Goal: Task Accomplishment & Management: Use online tool/utility

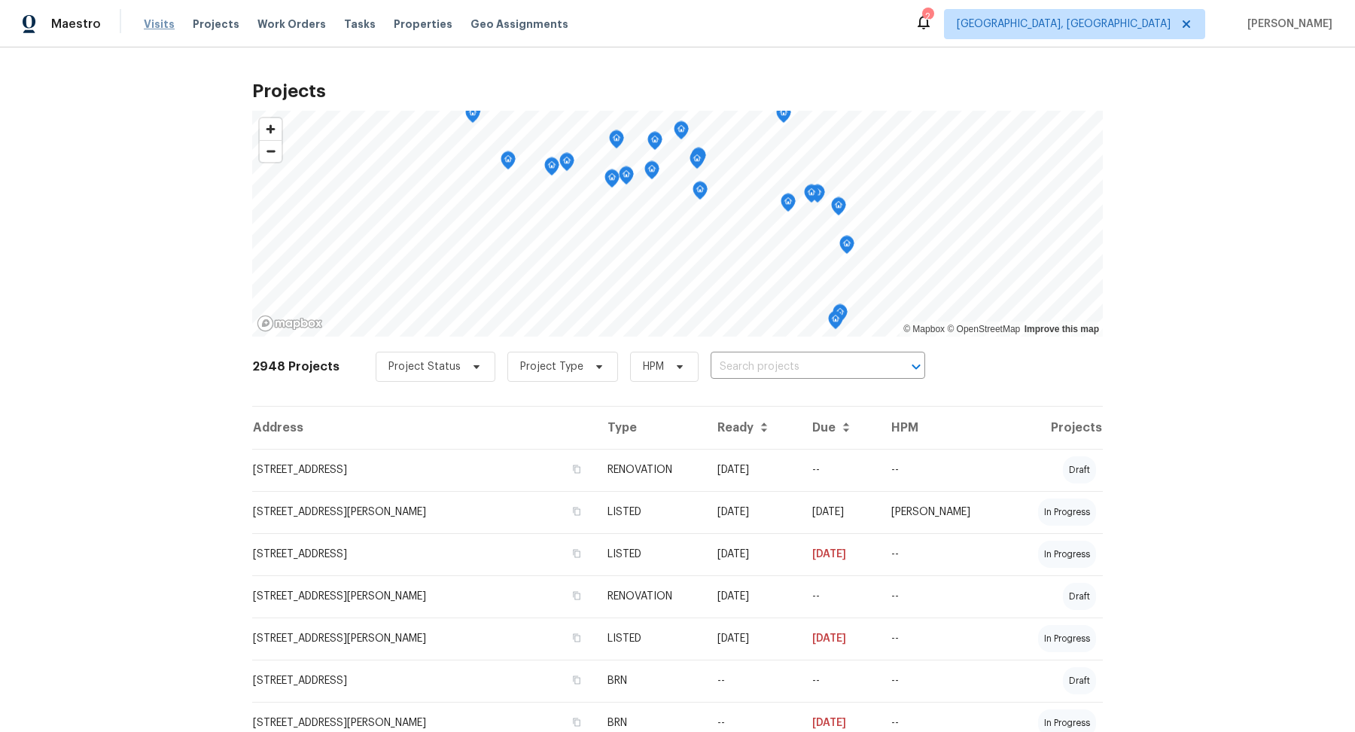
click at [152, 25] on span "Visits" at bounding box center [159, 24] width 31 height 15
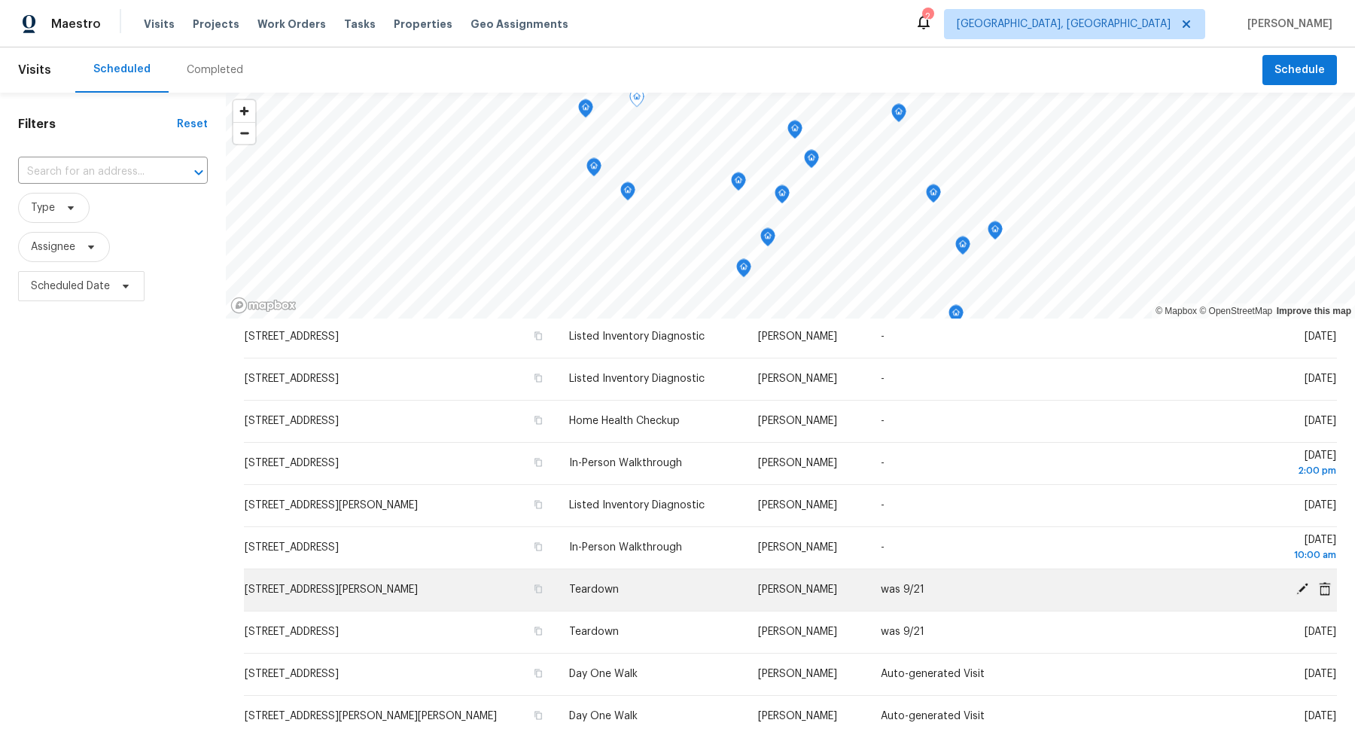
scroll to position [95, 0]
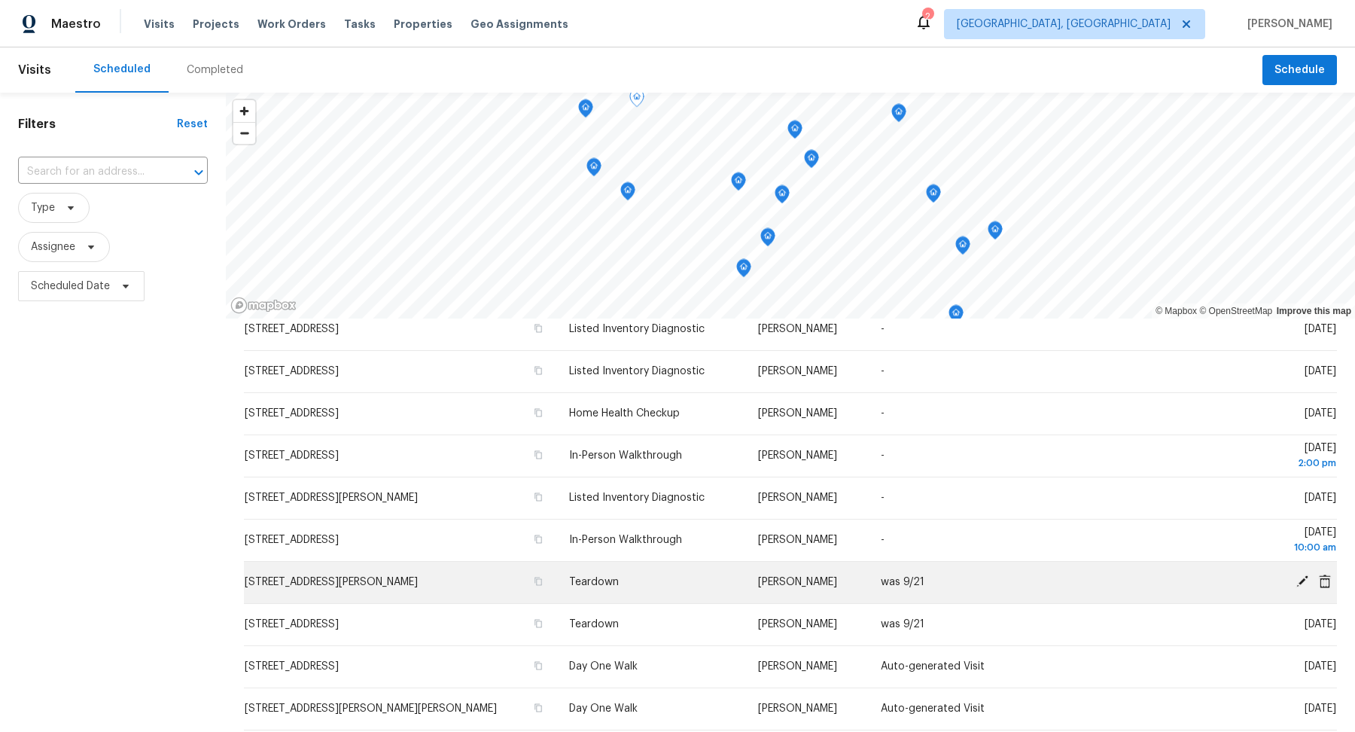
click at [1296, 579] on icon at bounding box center [1302, 581] width 14 height 14
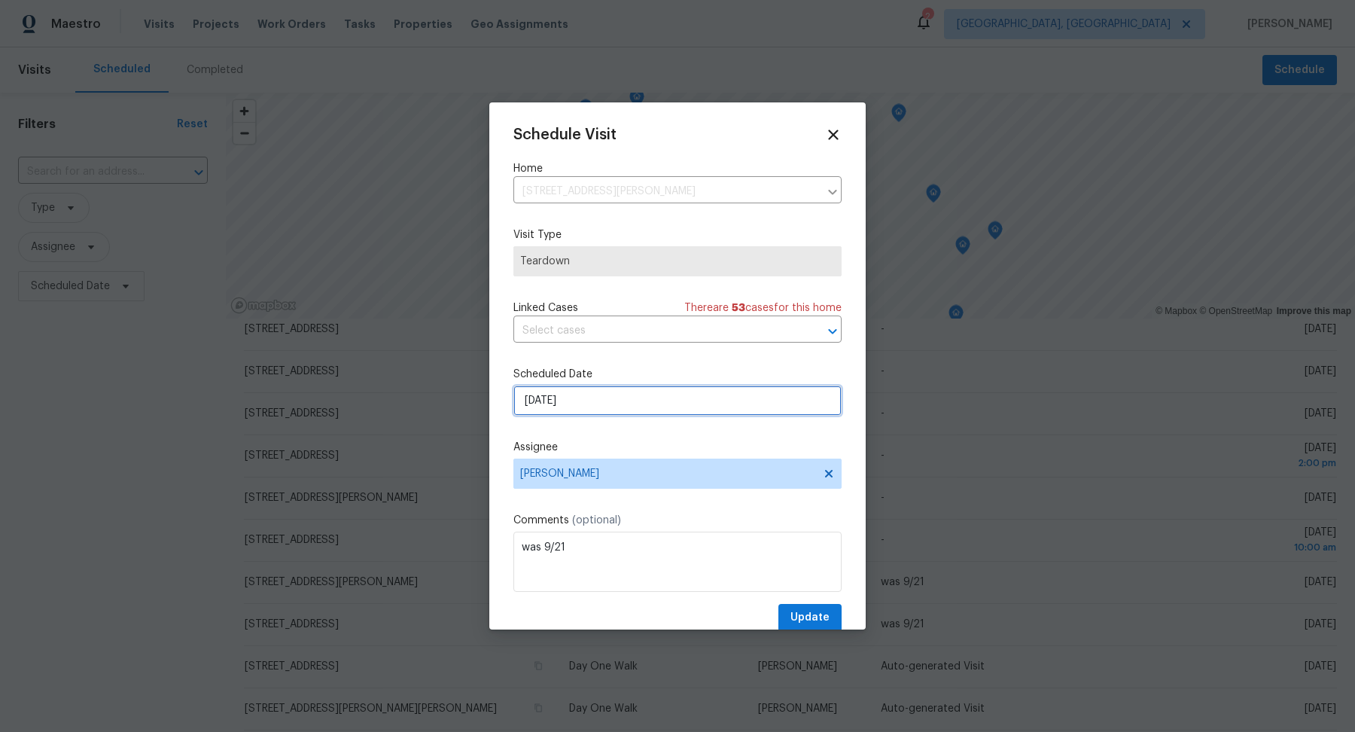
click at [557, 396] on input "[DATE]" at bounding box center [677, 400] width 328 height 30
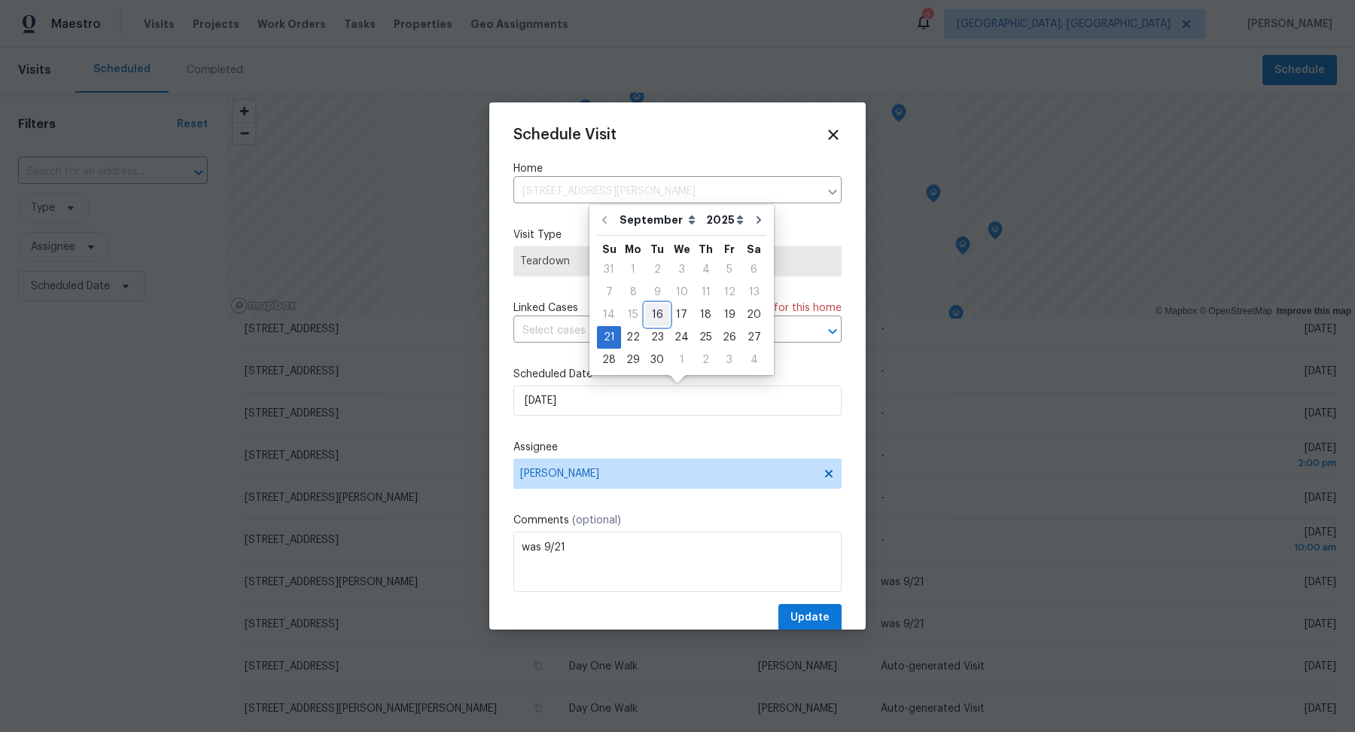
click at [657, 315] on div "16" at bounding box center [657, 314] width 24 height 21
type input "[DATE]"
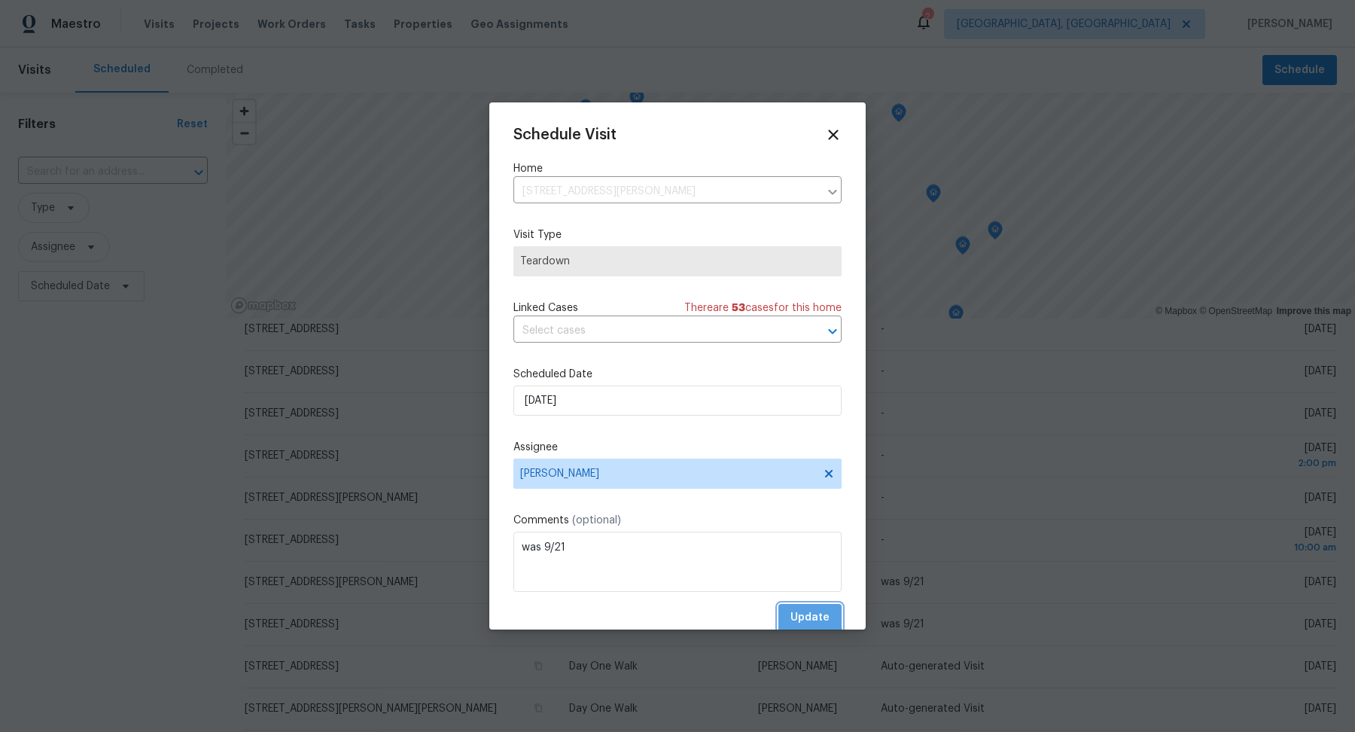
click at [799, 613] on span "Update" at bounding box center [809, 617] width 39 height 19
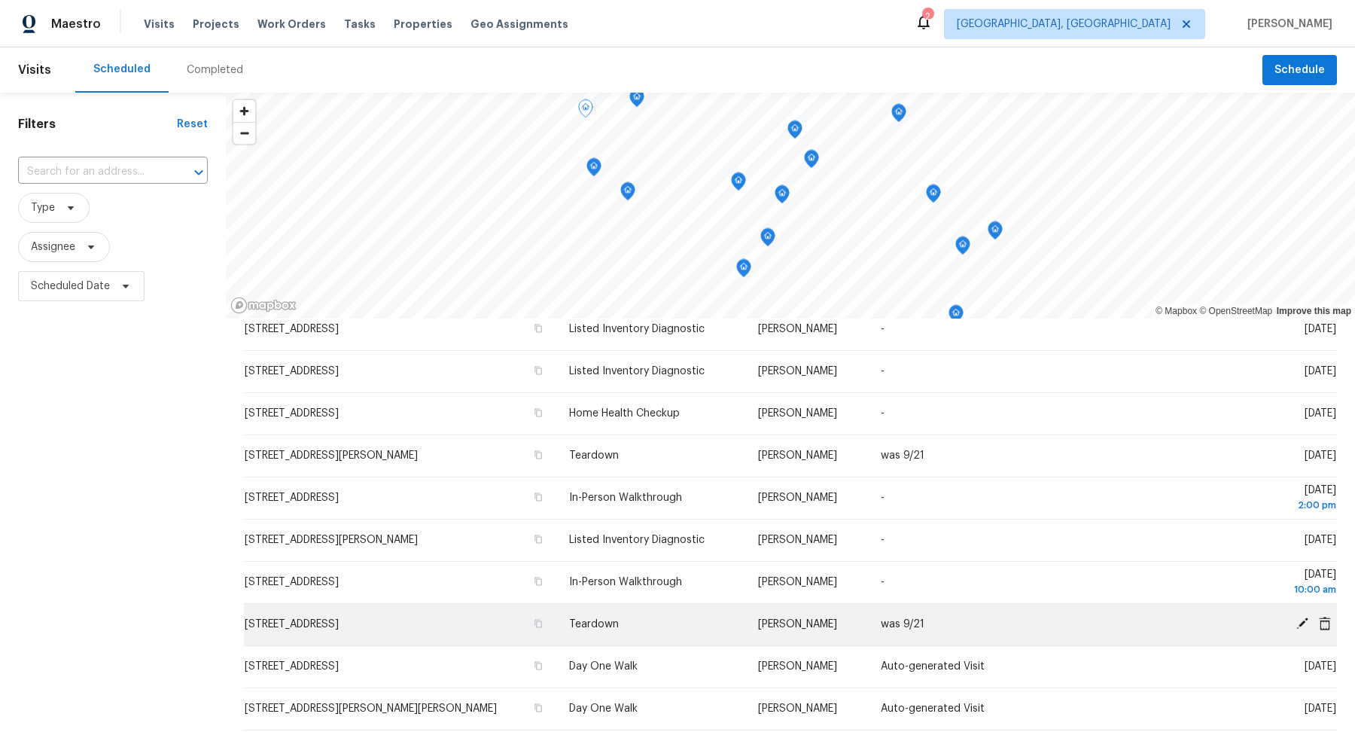
click at [1305, 620] on icon at bounding box center [1302, 623] width 12 height 12
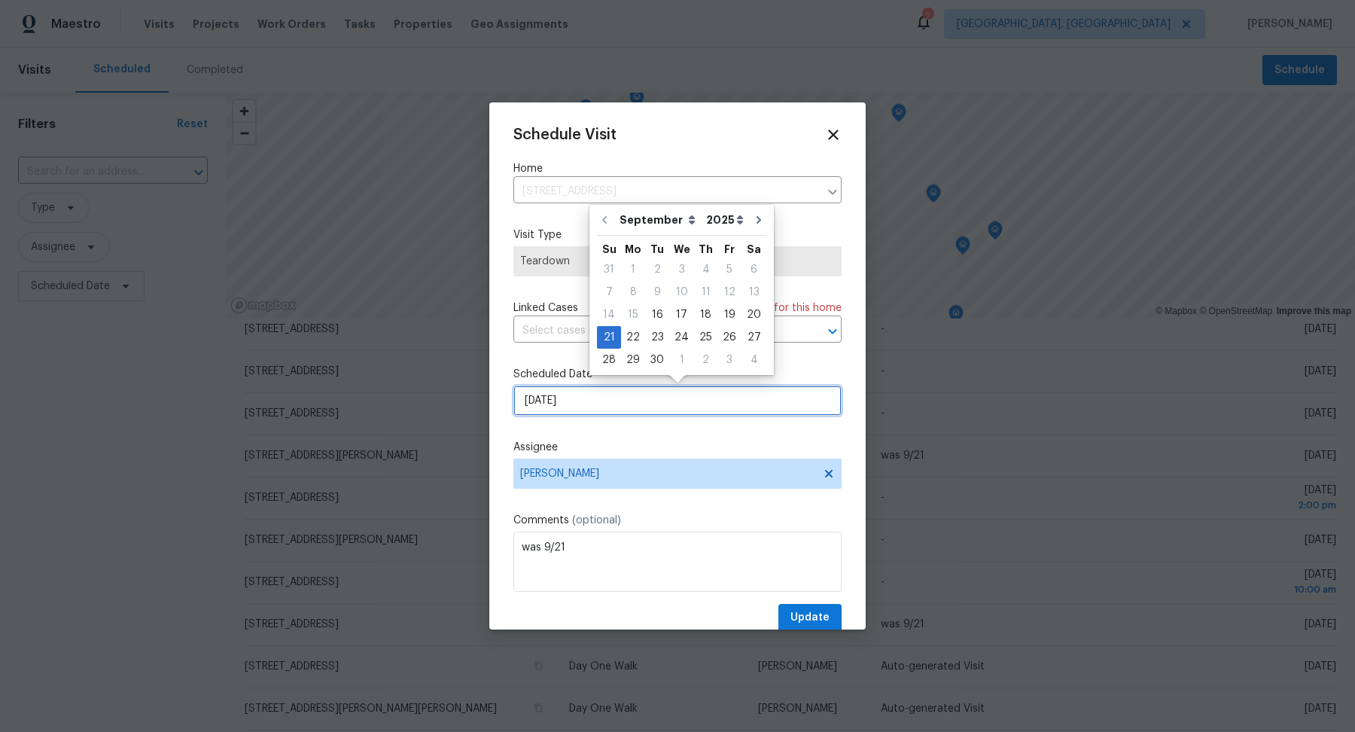
click at [708, 385] on input "[DATE]" at bounding box center [677, 400] width 328 height 30
click at [654, 312] on div "16" at bounding box center [657, 314] width 24 height 21
type input "[DATE]"
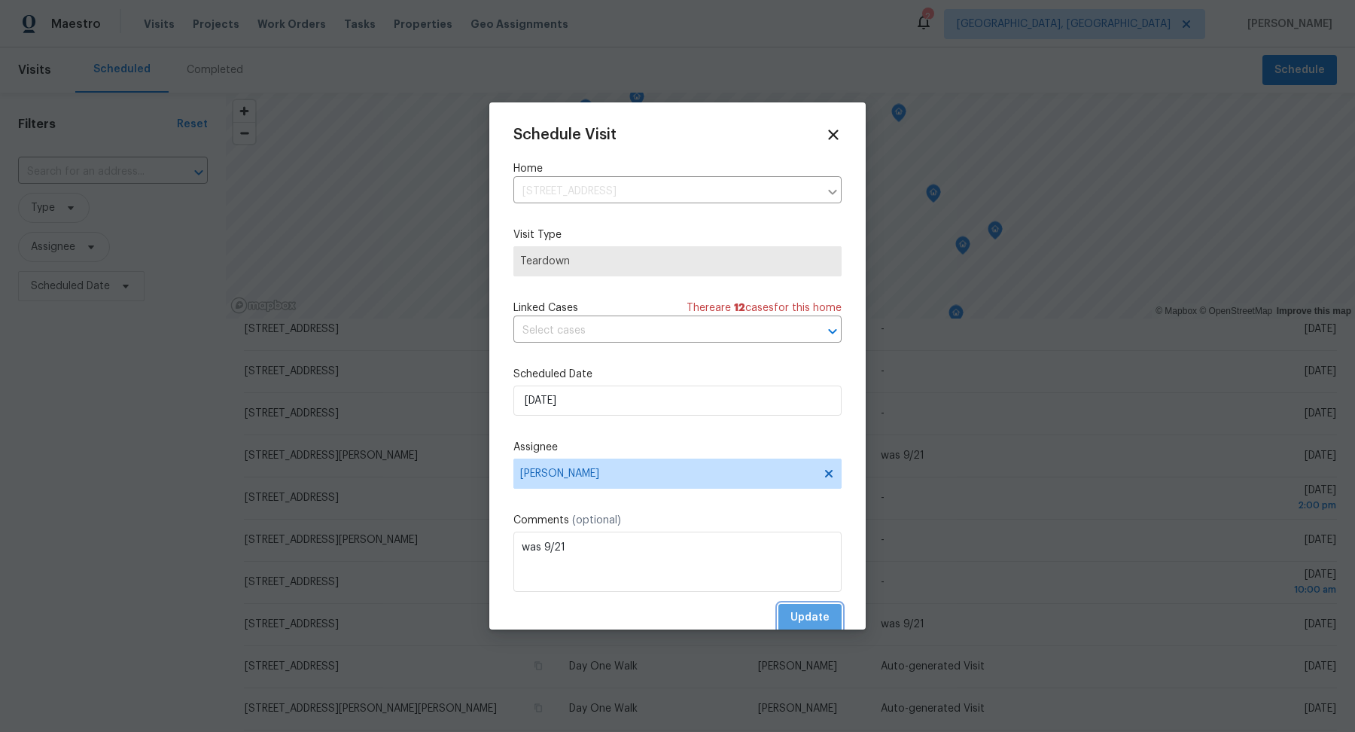
click at [802, 613] on span "Update" at bounding box center [809, 617] width 39 height 19
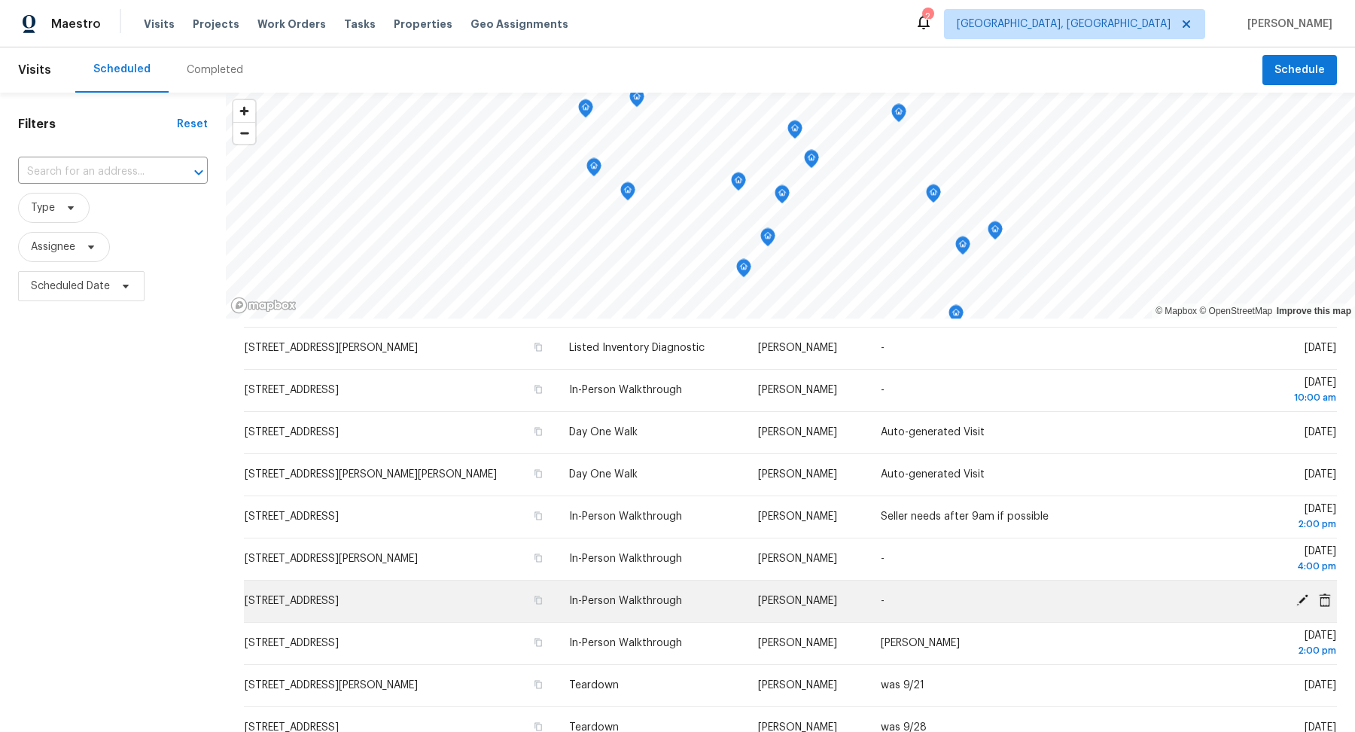
scroll to position [335, 0]
